Goal: Task Accomplishment & Management: Manage account settings

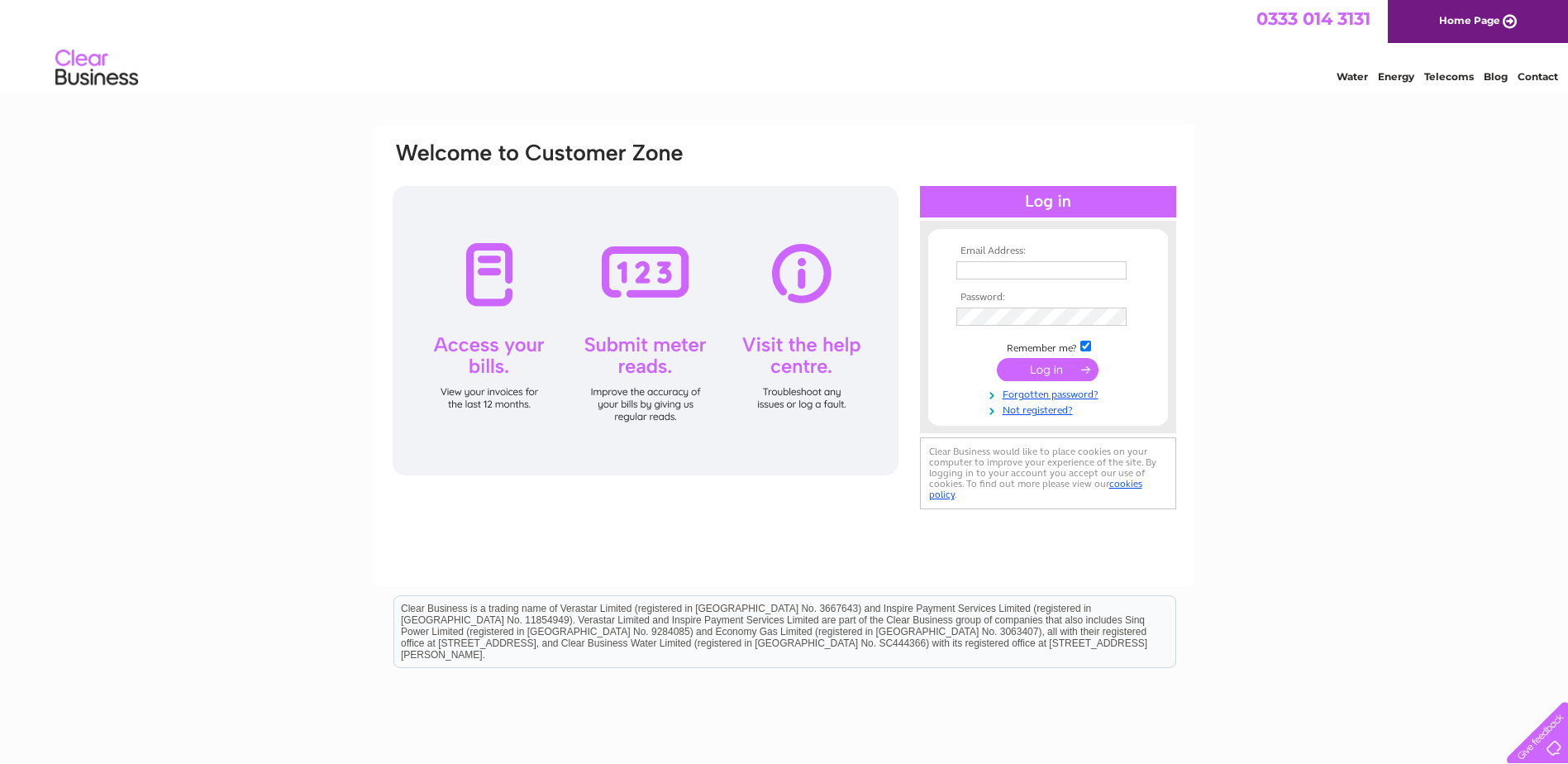
type input "rossandcompanyca@btinternet.com"
click at [1066, 368] on input "submit" at bounding box center [1048, 369] width 102 height 23
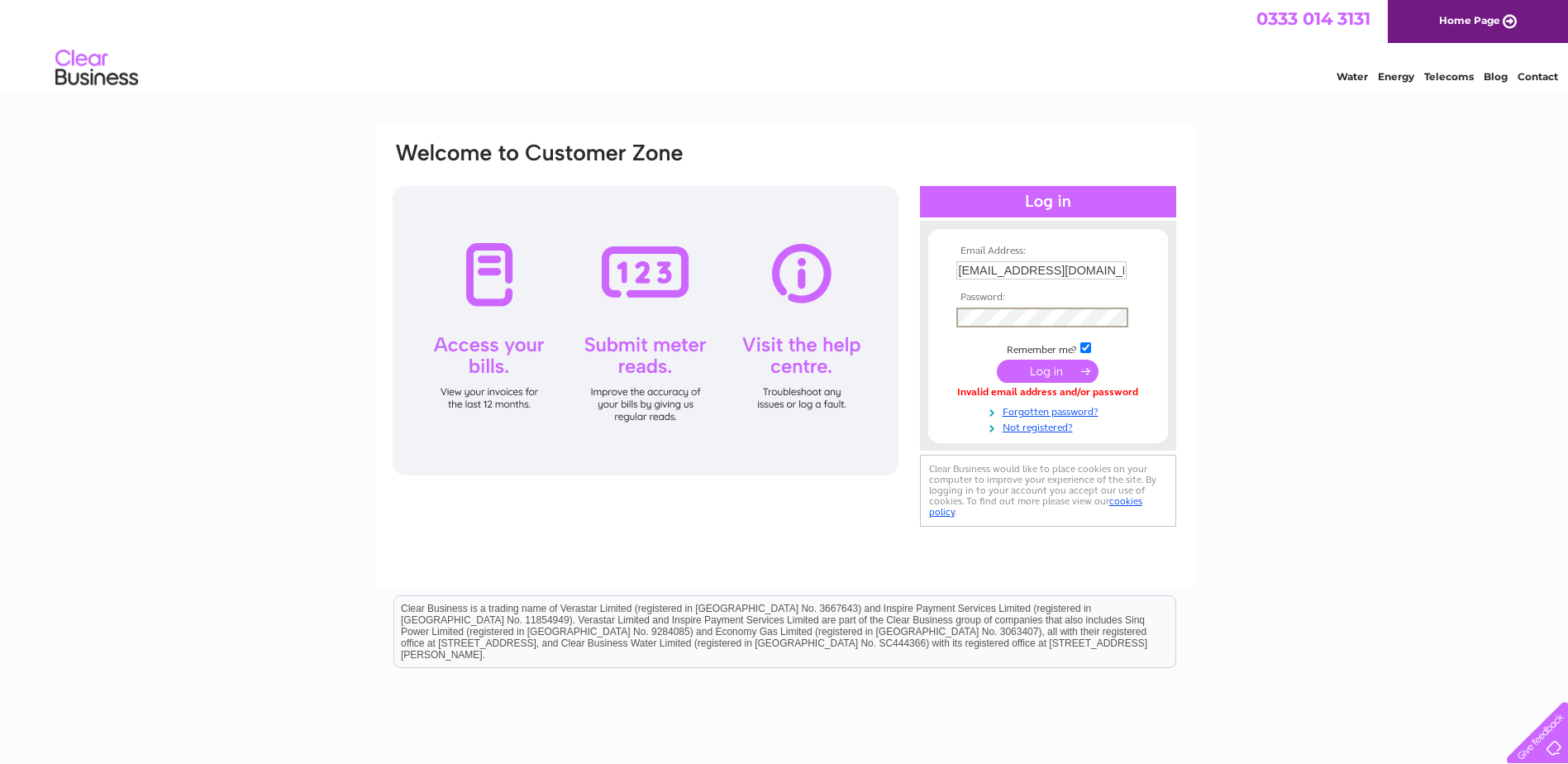
drag, startPoint x: 1329, startPoint y: 285, endPoint x: 1272, endPoint y: 303, distance: 59.8
click at [1329, 285] on div "Email Address: [EMAIL_ADDRESS][DOMAIN_NAME] Password:" at bounding box center [784, 497] width 1568 height 746
click at [1073, 368] on input "submit" at bounding box center [1048, 369] width 102 height 23
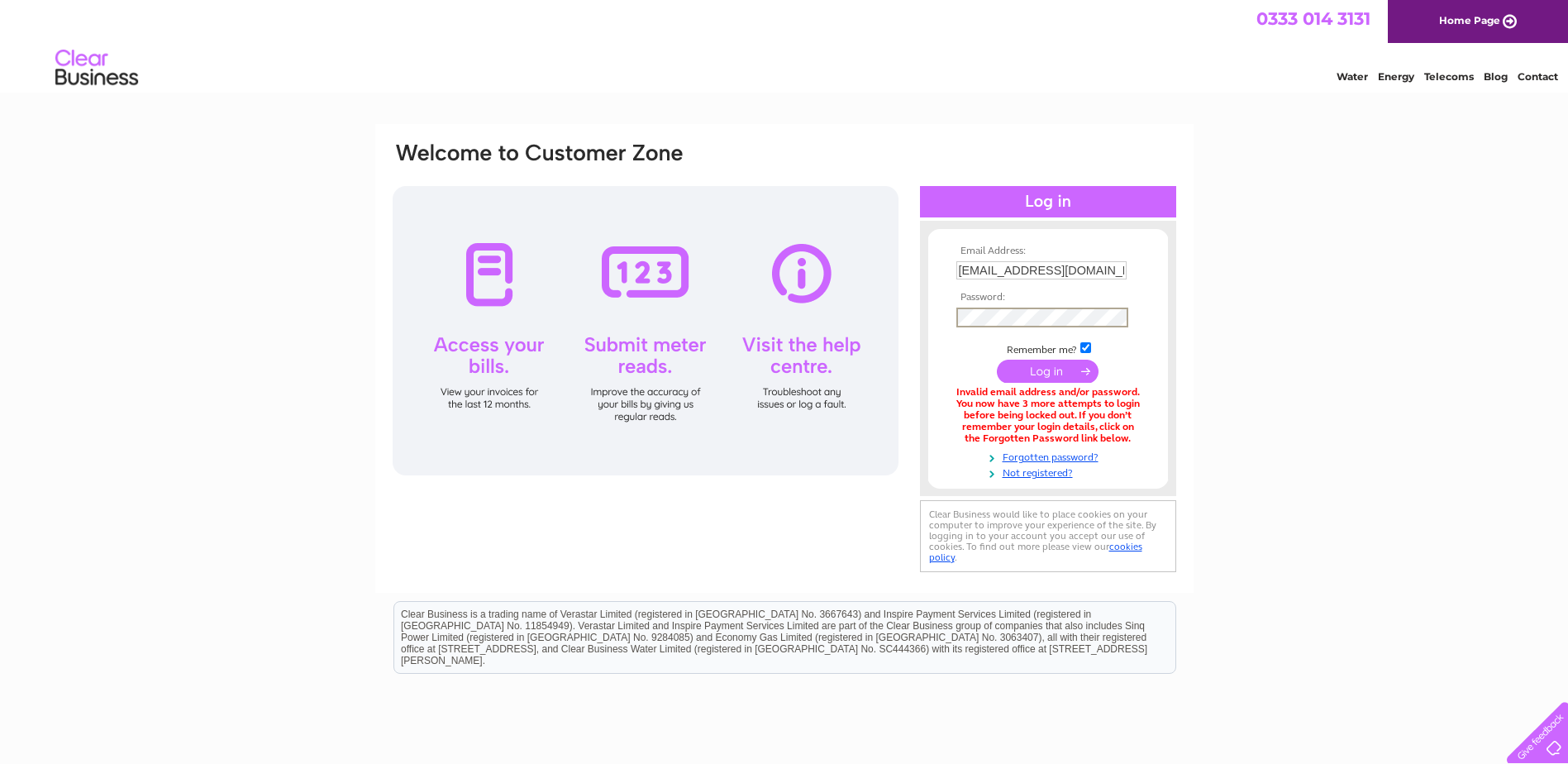
click at [873, 315] on div "Email Address: [EMAIL_ADDRESS][DOMAIN_NAME] Password:" at bounding box center [784, 358] width 787 height 436
click at [1310, 239] on div "Email Address: [EMAIL_ADDRESS][DOMAIN_NAME] Password:" at bounding box center [784, 499] width 1568 height 751
click at [1036, 377] on input "submit" at bounding box center [1048, 369] width 102 height 23
click at [919, 316] on div "Email Address: rossandcompanyca@btinternet.com Password:" at bounding box center [784, 358] width 787 height 436
click at [1395, 262] on div "Email Address: rossandcompanyca@btinternet.com Password:" at bounding box center [784, 498] width 1568 height 750
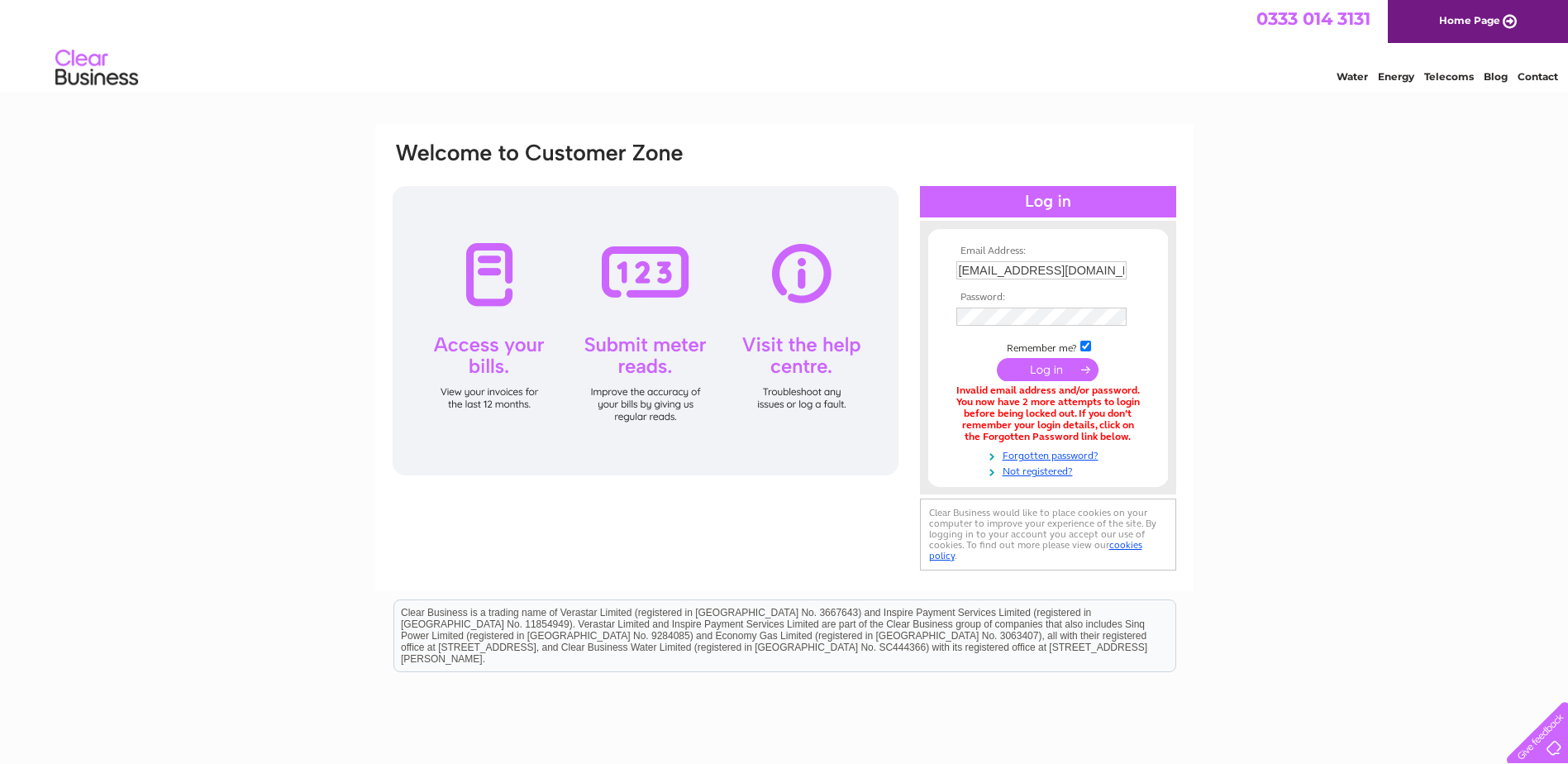
click at [1049, 368] on input "submit" at bounding box center [1048, 369] width 102 height 23
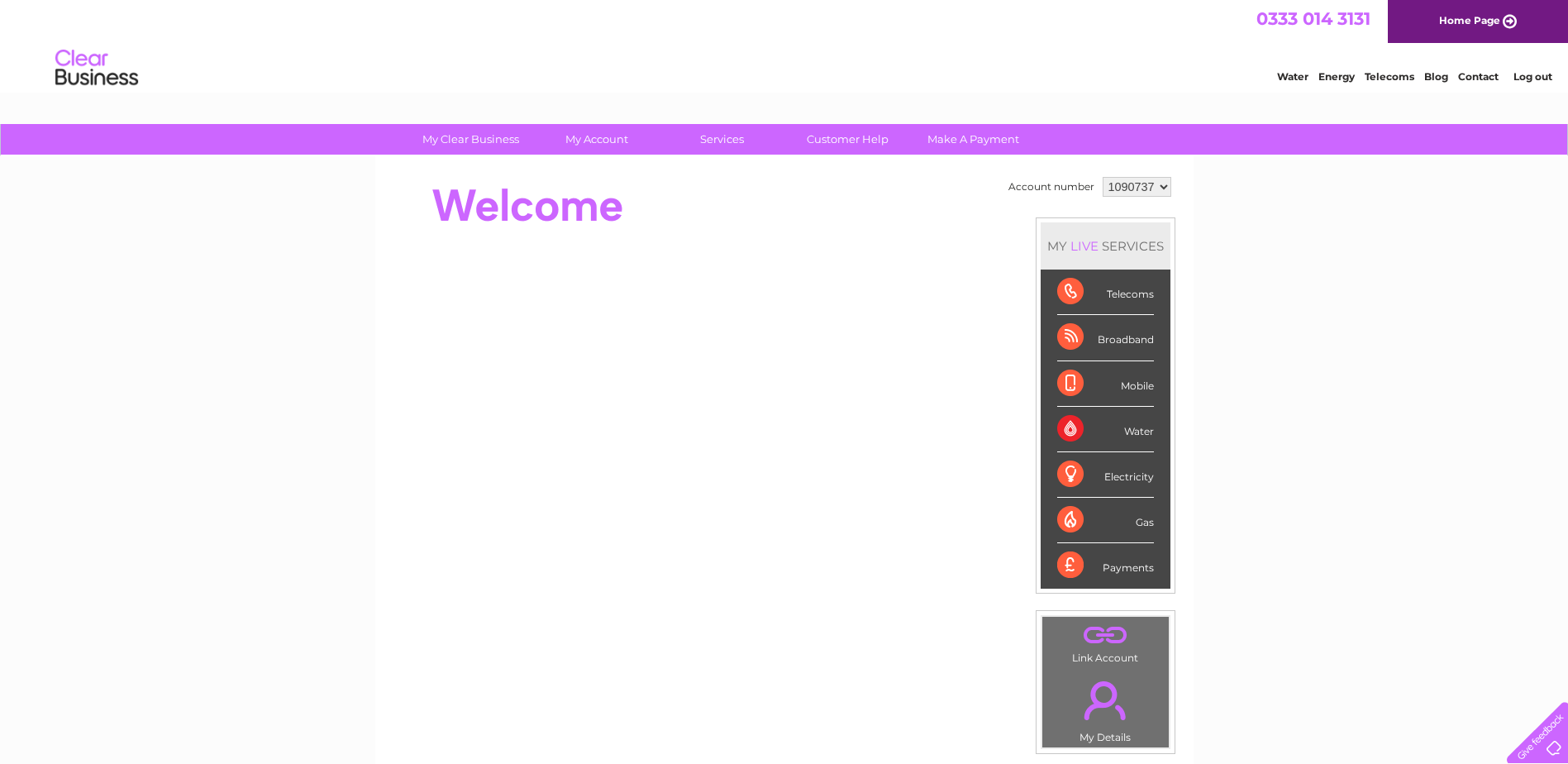
click at [1165, 186] on select "1090737 1105293" at bounding box center [1136, 187] width 68 height 20
click at [1284, 239] on div "My Clear Business Login Details My Details My Preferences Link Account My Accou…" at bounding box center [784, 589] width 1568 height 930
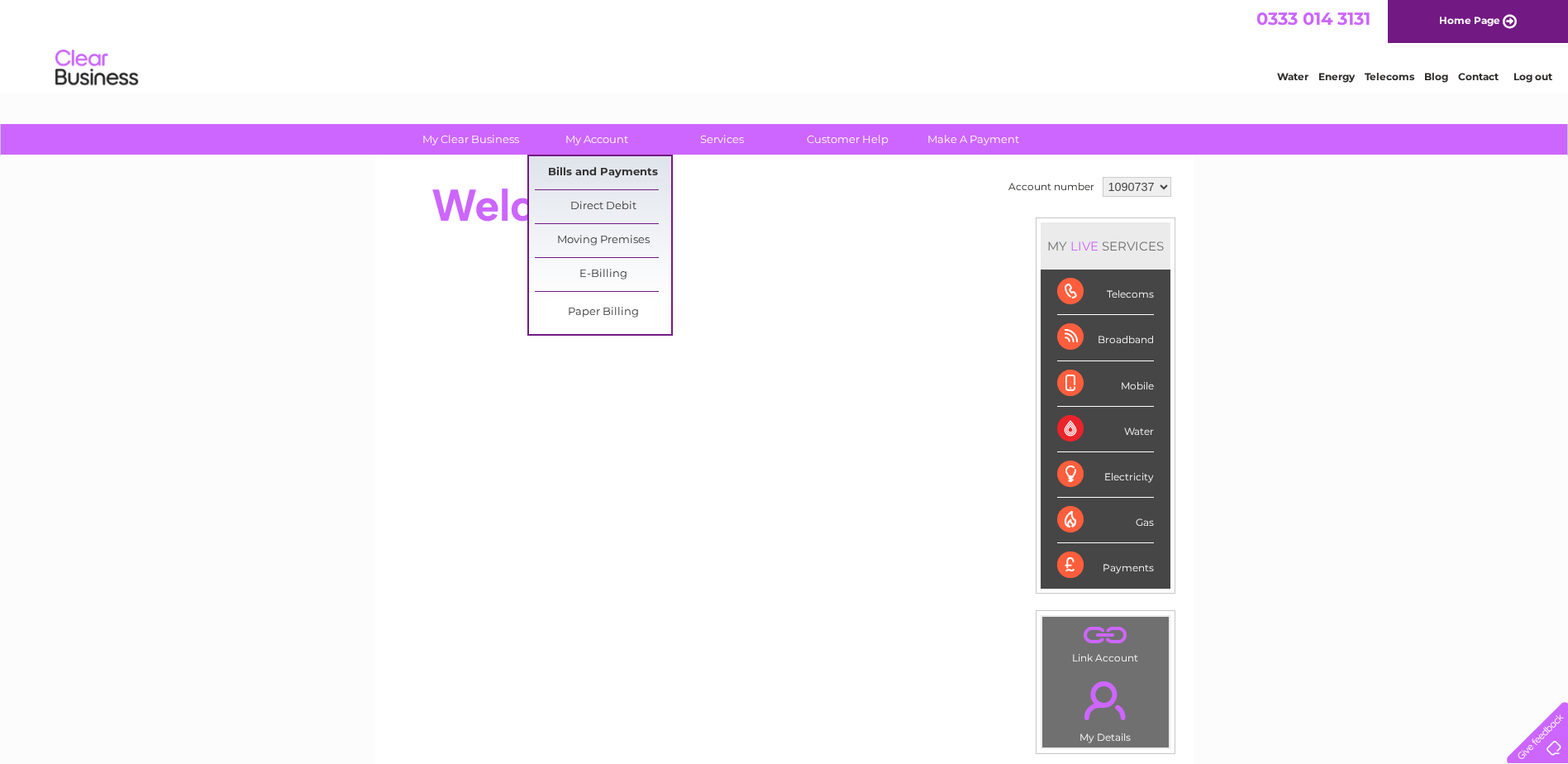
click at [624, 173] on link "Bills and Payments" at bounding box center [603, 172] width 137 height 33
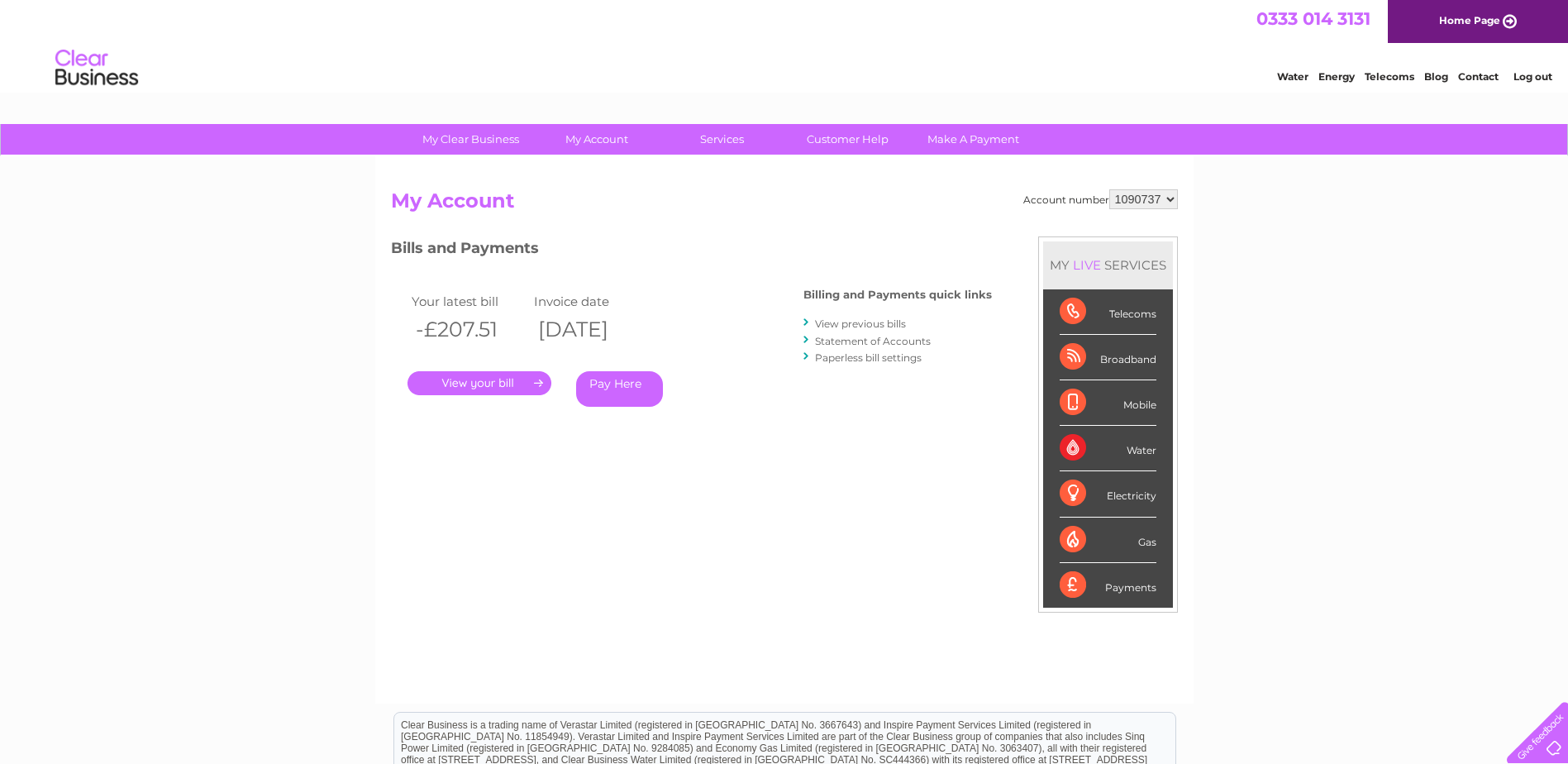
click at [1167, 198] on select "1090737 1105293" at bounding box center [1143, 199] width 68 height 20
click at [1169, 199] on select "1090737 1105293" at bounding box center [1143, 199] width 68 height 20
select select "1105293"
click at [1109, 190] on select "1090737 1105293" at bounding box center [1143, 199] width 68 height 20
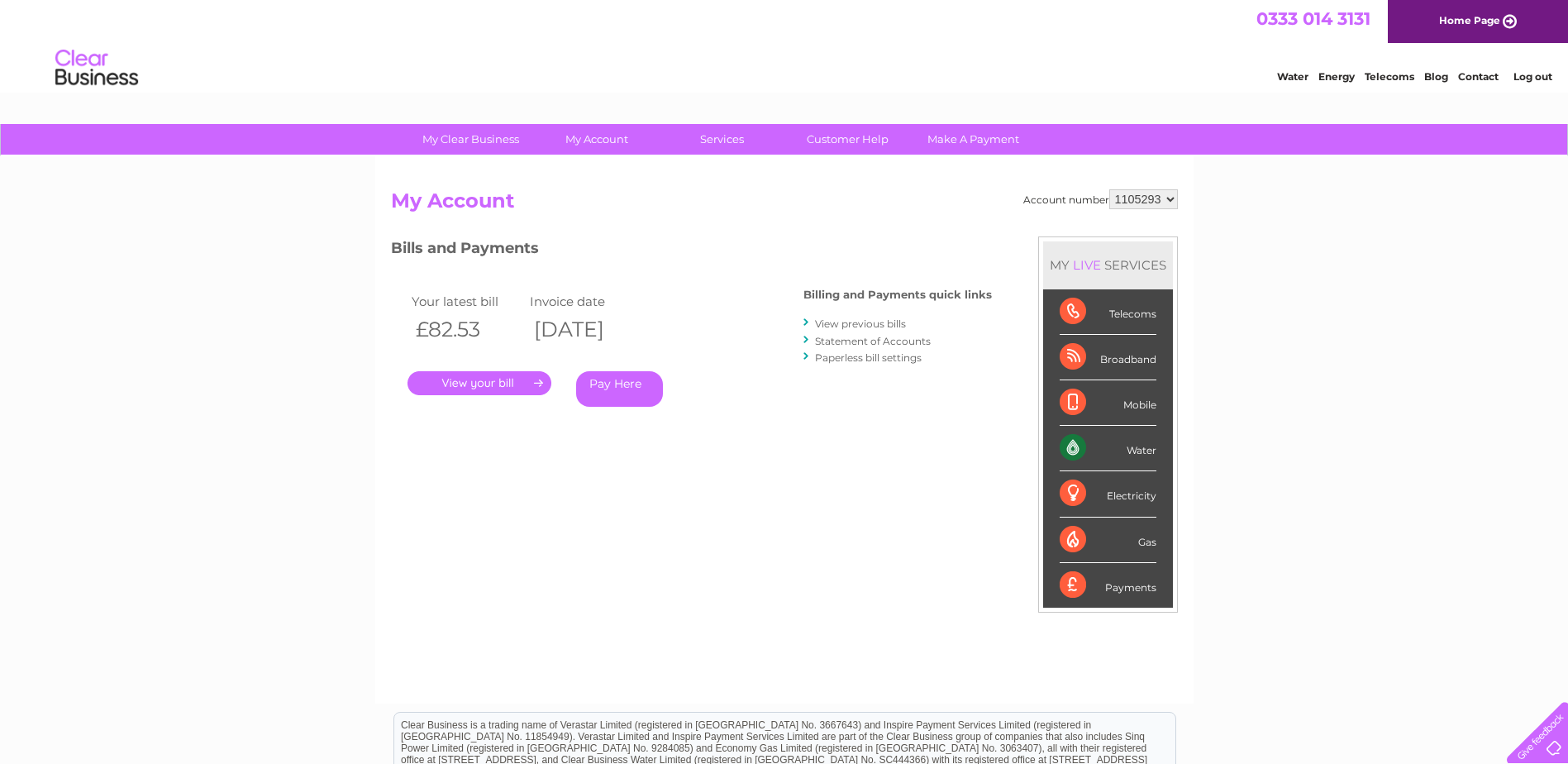
click at [884, 327] on link "View previous bills" at bounding box center [860, 323] width 91 height 13
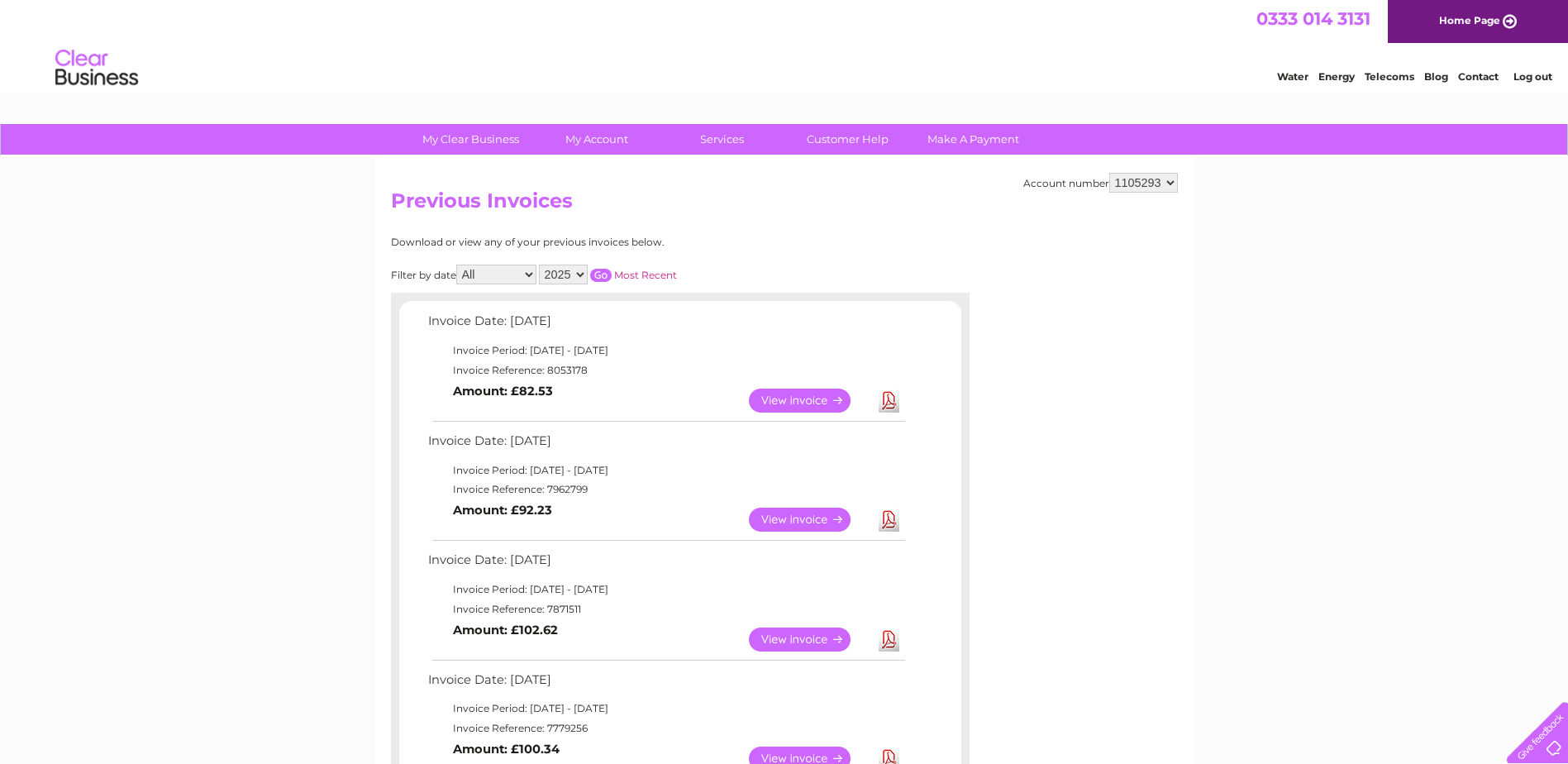
click at [797, 523] on link "View" at bounding box center [810, 520] width 121 height 24
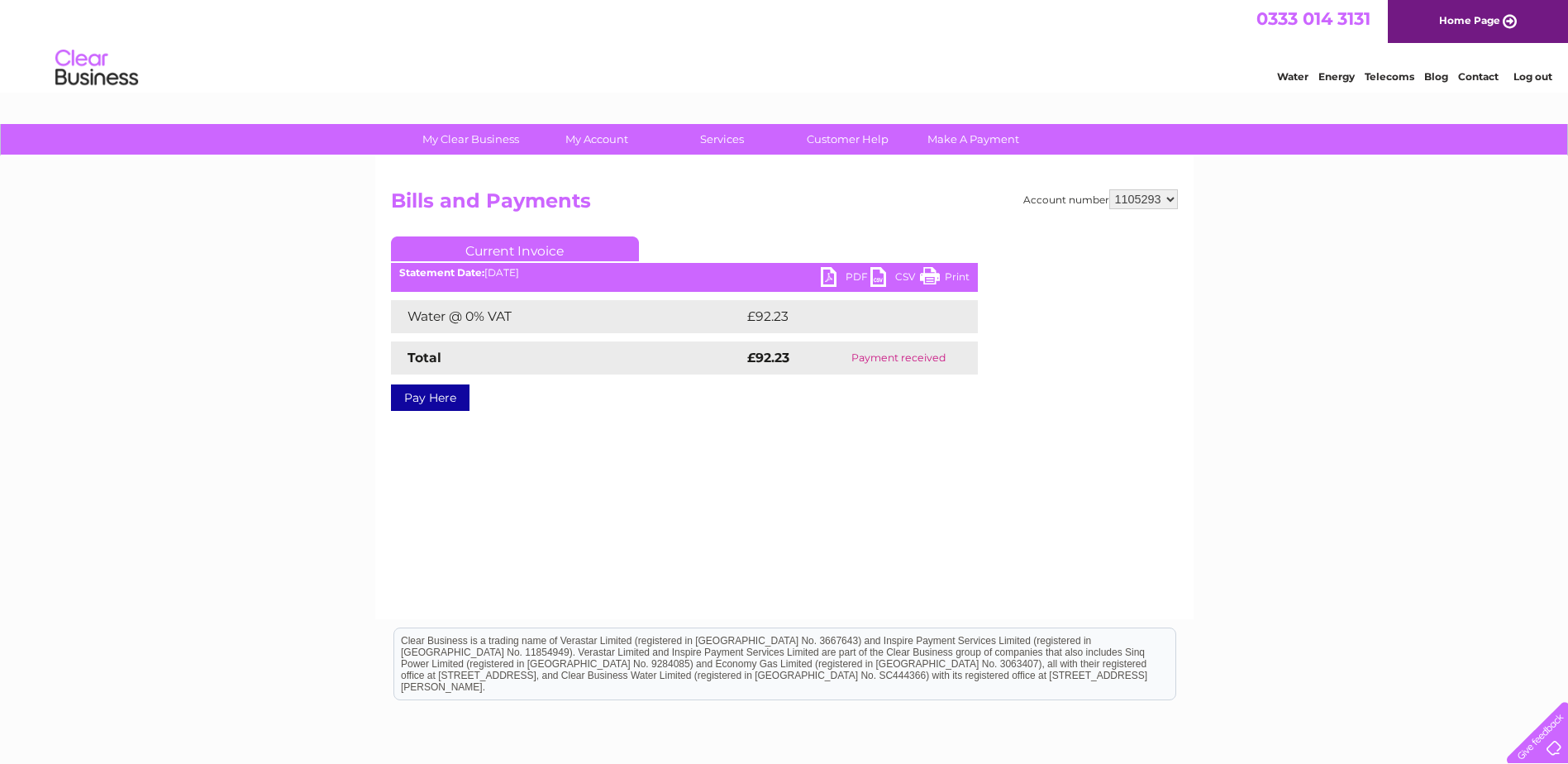
click at [827, 275] on link "PDF" at bounding box center [846, 279] width 50 height 24
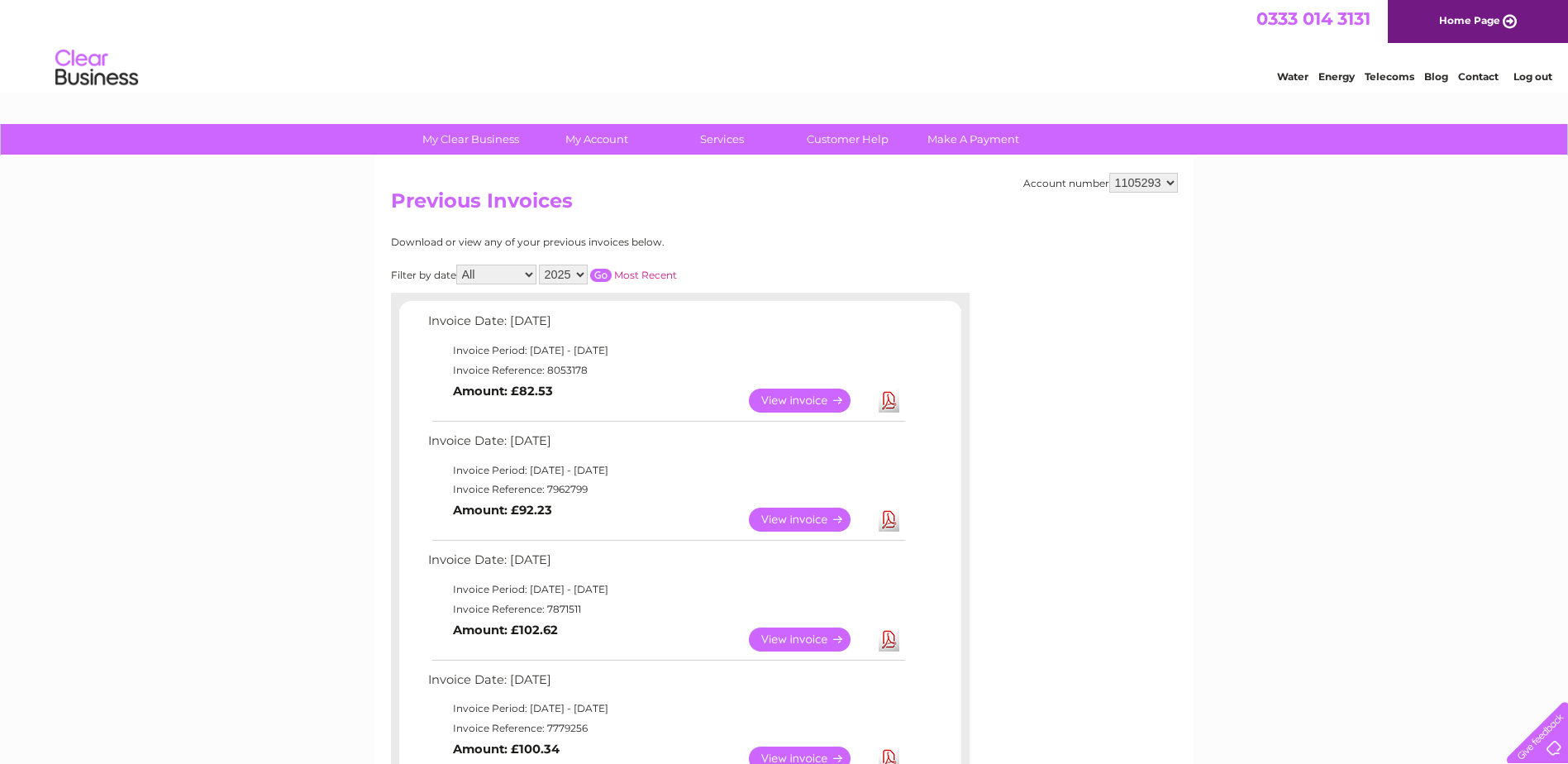
click at [811, 402] on link "View" at bounding box center [810, 400] width 121 height 24
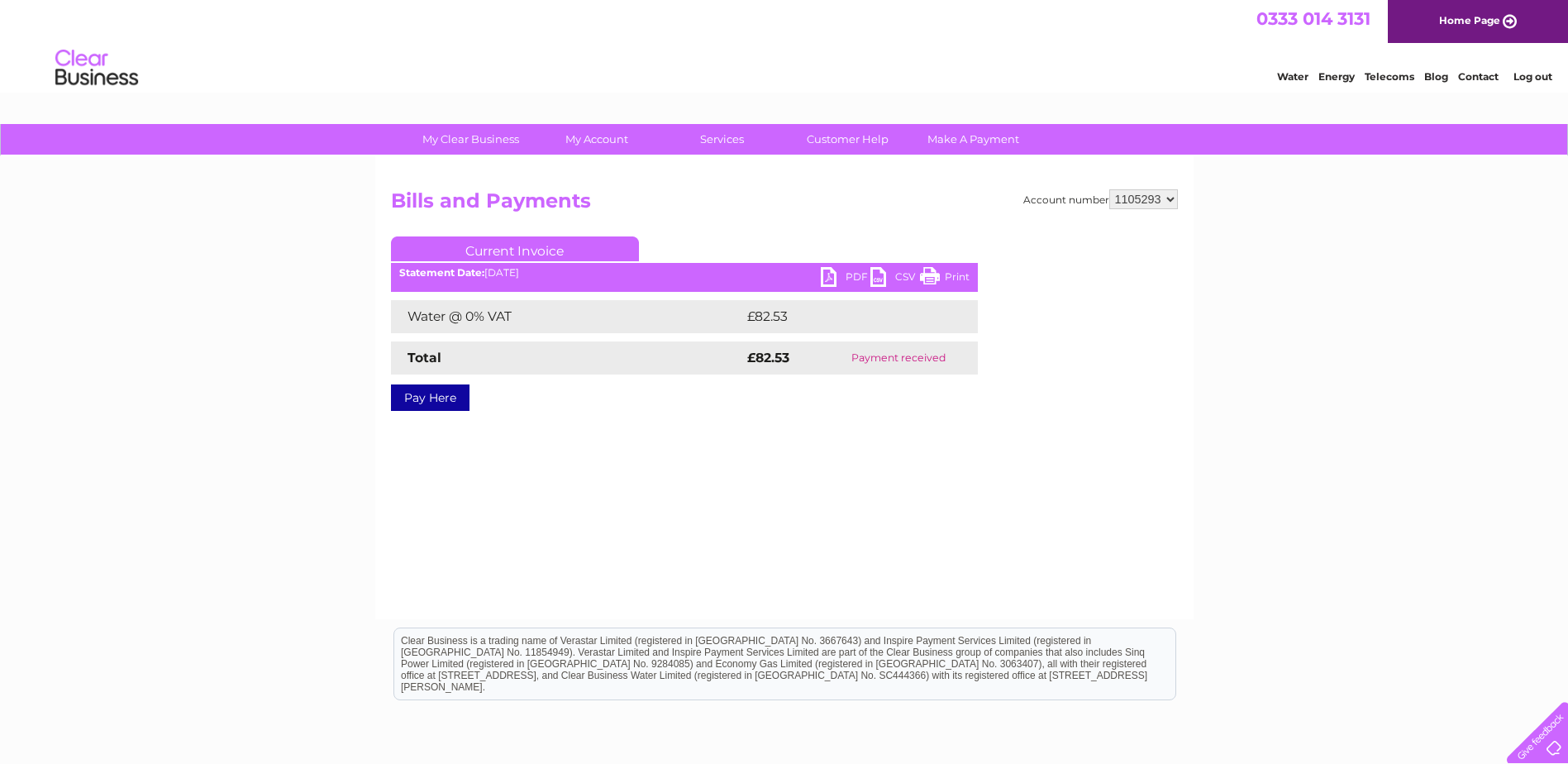
click at [831, 275] on link "PDF" at bounding box center [846, 279] width 50 height 24
click at [1540, 73] on link "Log out" at bounding box center [1532, 76] width 38 height 13
